Goal: Task Accomplishment & Management: Complete application form

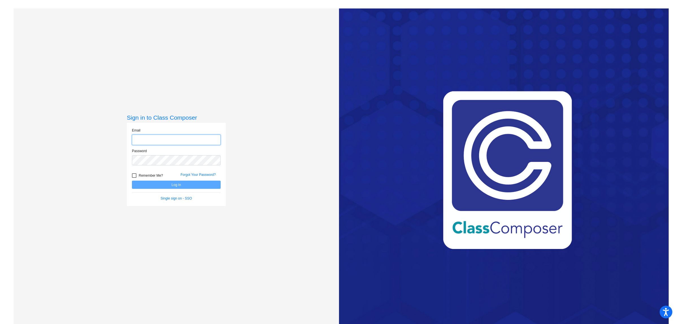
type input "[EMAIL_ADDRESS][DOMAIN_NAME]"
click at [191, 180] on div "Forgot Your Password?" at bounding box center [200, 176] width 49 height 8
drag, startPoint x: 186, startPoint y: 186, endPoint x: 189, endPoint y: 183, distance: 4.4
click at [189, 183] on button "Log In" at bounding box center [176, 185] width 89 height 8
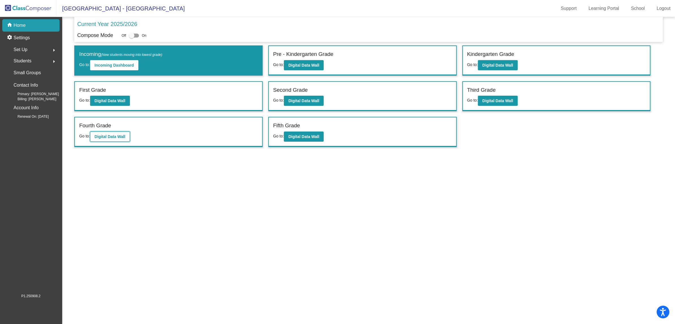
click at [108, 136] on b "Digital Data Wall" at bounding box center [110, 137] width 31 height 5
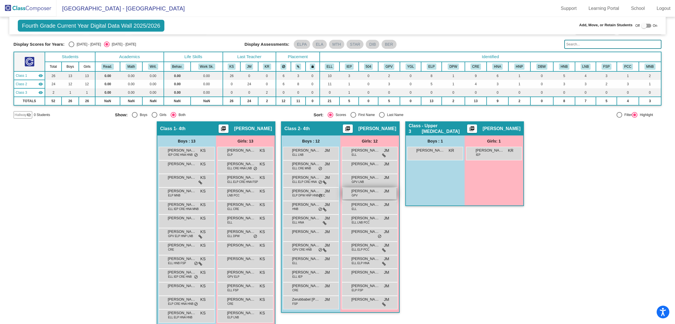
scroll to position [21, 0]
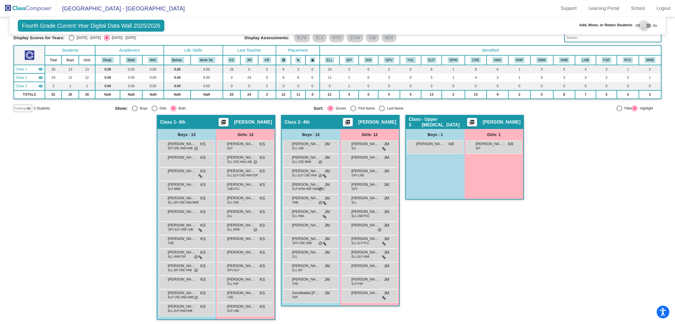
click at [642, 24] on div at bounding box center [645, 26] width 6 height 6
checkbox input "true"
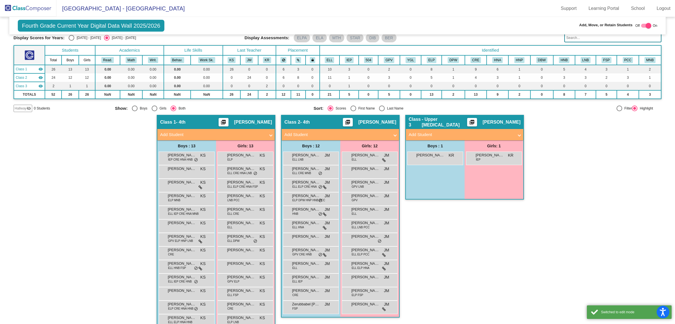
click at [336, 136] on mat-panel-title "Add Student" at bounding box center [337, 135] width 105 height 7
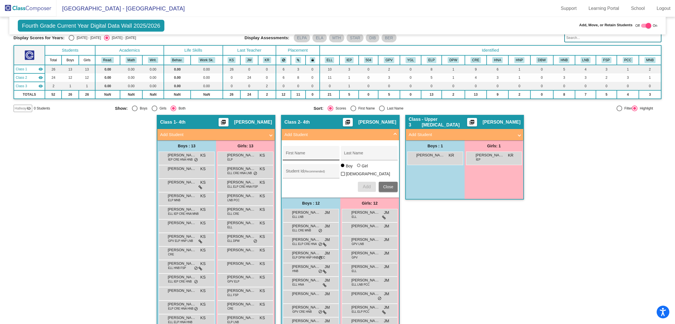
click at [304, 153] on input "First Name" at bounding box center [311, 155] width 51 height 5
type input "[PERSON_NAME]"
click at [290, 169] on div "Student Id (Recommended)" at bounding box center [311, 173] width 51 height 12
type input "5103320"
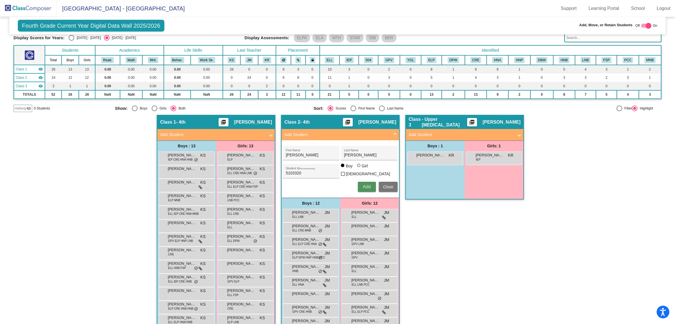
click at [366, 185] on span "Add" at bounding box center [367, 187] width 8 height 5
click at [647, 25] on div at bounding box center [649, 26] width 6 height 6
checkbox input "false"
